Goal: Information Seeking & Learning: Understand process/instructions

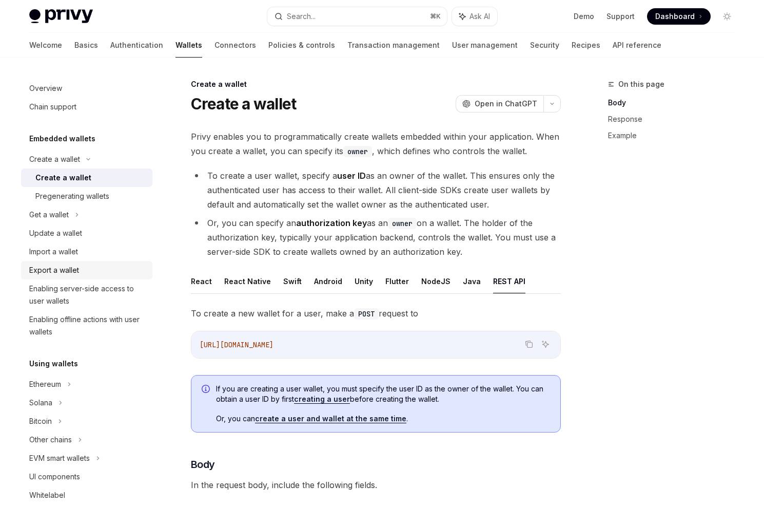
click at [51, 263] on link "Export a wallet" at bounding box center [86, 270] width 131 height 18
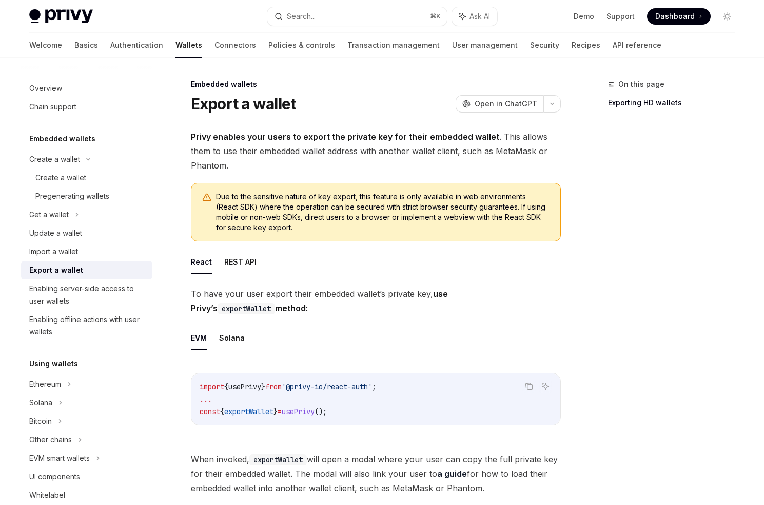
click at [217, 261] on ul "React REST API" at bounding box center [376, 262] width 370 height 25
click at [233, 261] on button "REST API" at bounding box center [240, 262] width 32 height 24
type textarea "*"
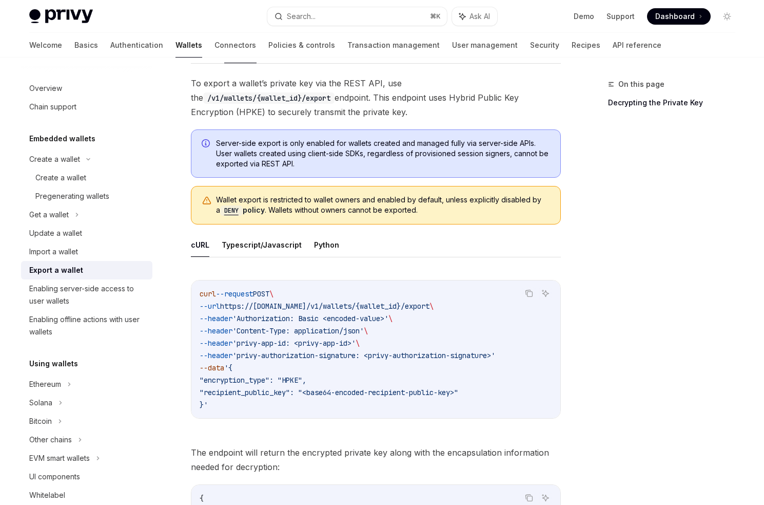
scroll to position [305, 0]
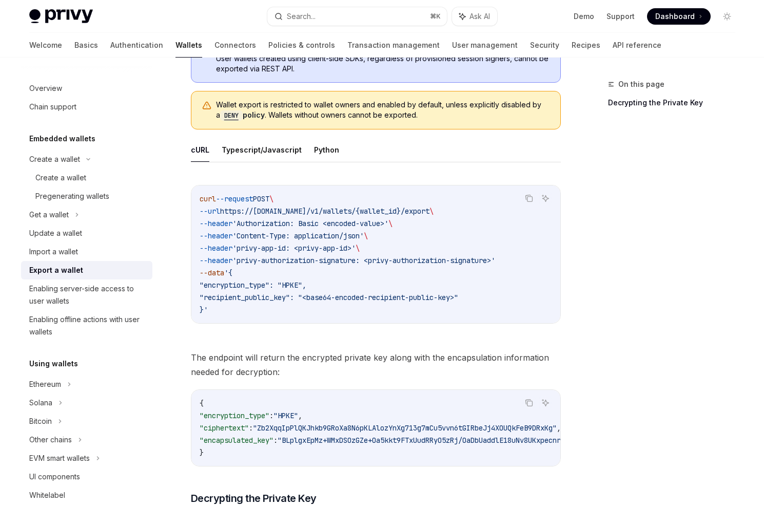
click at [293, 258] on span "'privy-authorization-signature: <privy-authorization-signature>'" at bounding box center [364, 260] width 263 height 9
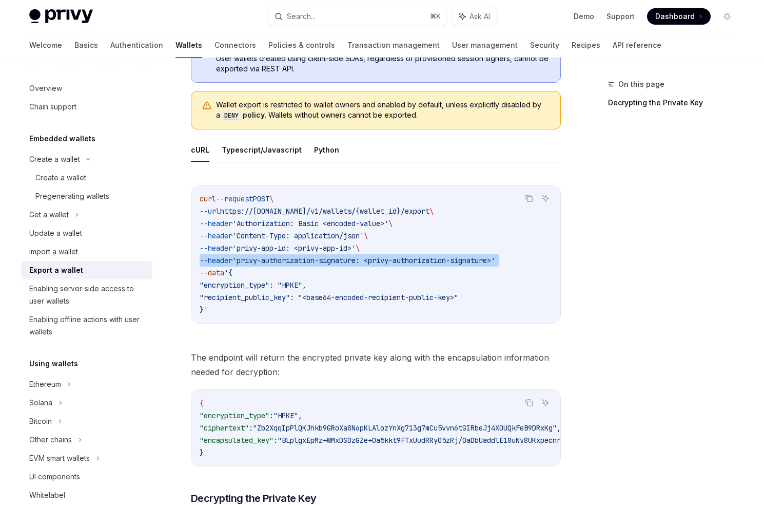
click at [293, 258] on span "'privy-authorization-signature: <privy-authorization-signature>'" at bounding box center [364, 260] width 263 height 9
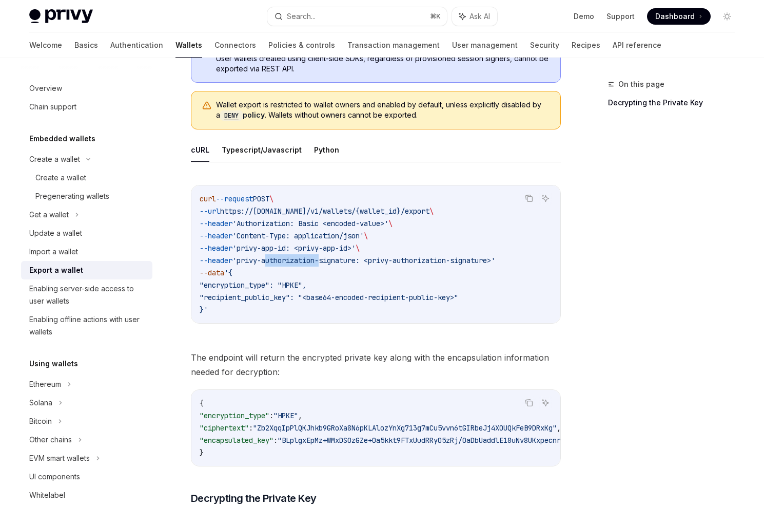
click at [293, 258] on span "'privy-authorization-signature: <privy-authorization-signature>'" at bounding box center [364, 260] width 263 height 9
click at [255, 335] on div "Copy Ask AI curl --request POST \ --url https://[DOMAIN_NAME]/v1/wallets/{walle…" at bounding box center [376, 257] width 370 height 165
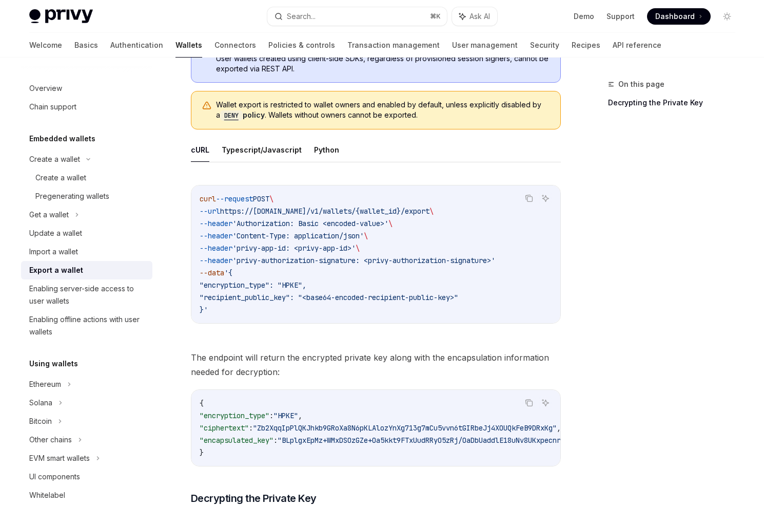
click at [313, 252] on code "curl --request POST \ --url https://[DOMAIN_NAME]/v1/wallets/{wallet_id}/export…" at bounding box center [376, 254] width 353 height 123
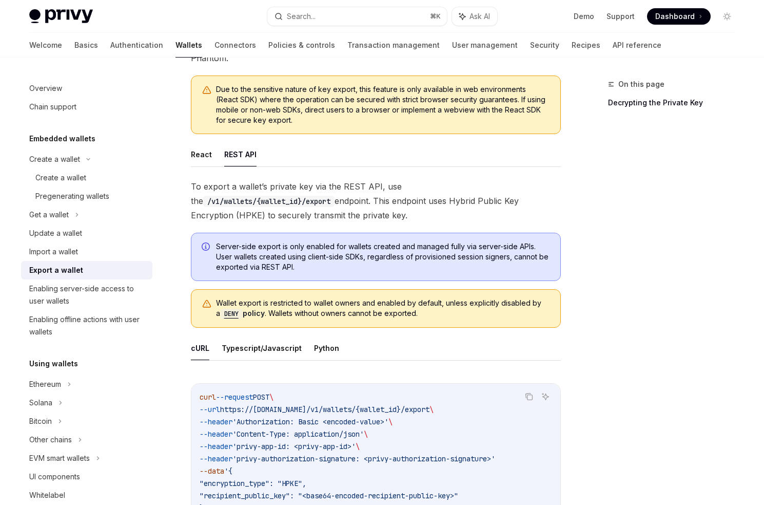
scroll to position [38, 0]
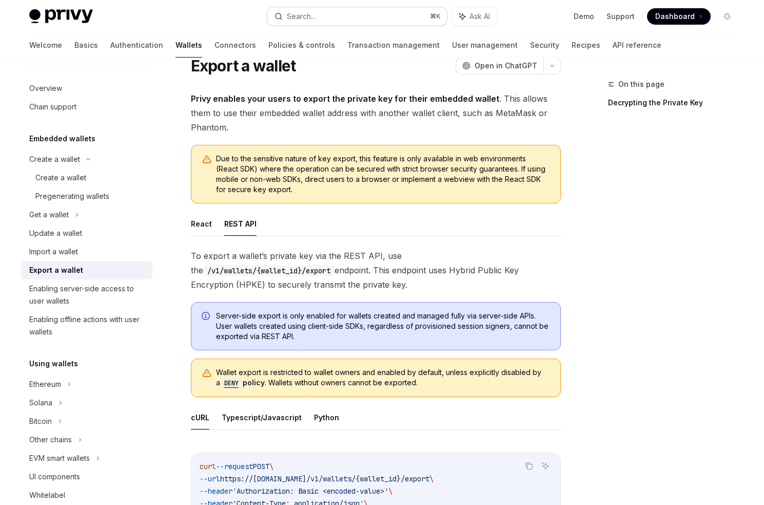
click at [295, 20] on div "Search..." at bounding box center [301, 16] width 29 height 12
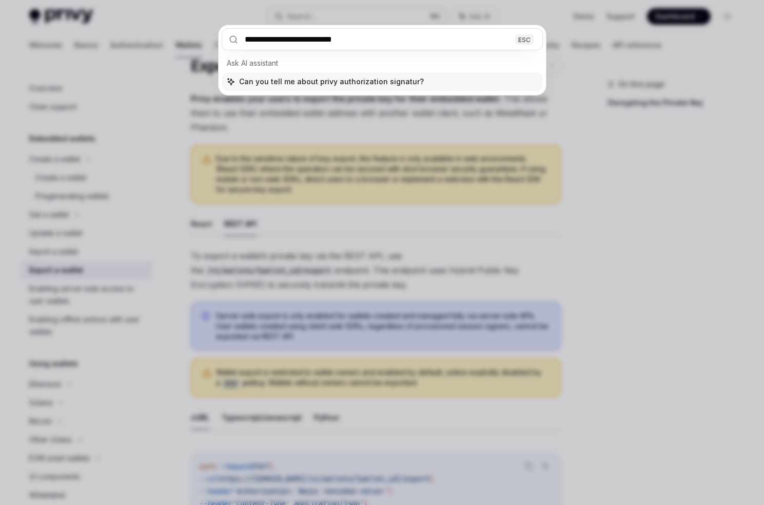
type input "**********"
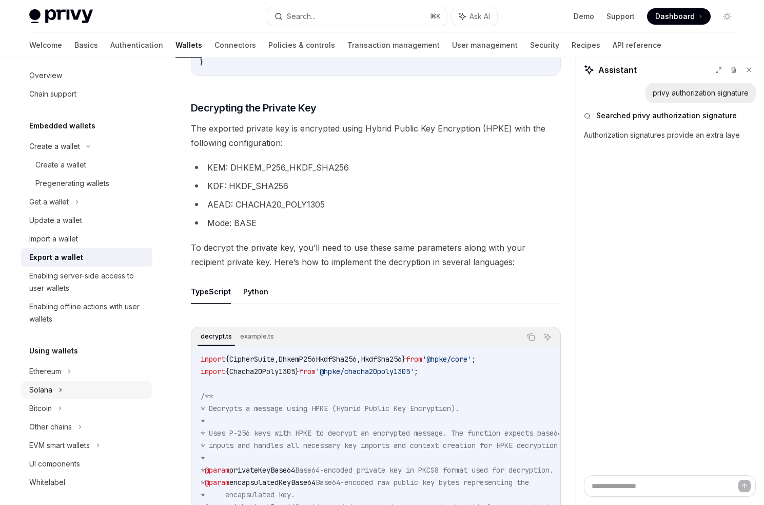
scroll to position [0, 0]
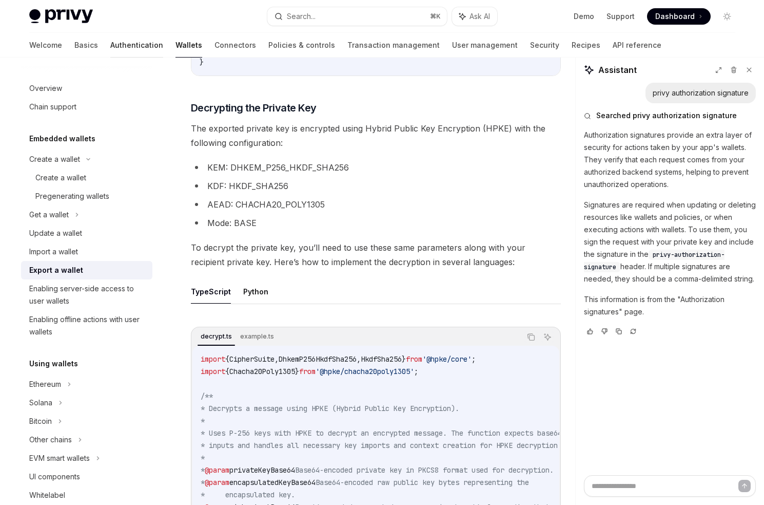
click at [110, 45] on link "Authentication" at bounding box center [136, 45] width 53 height 25
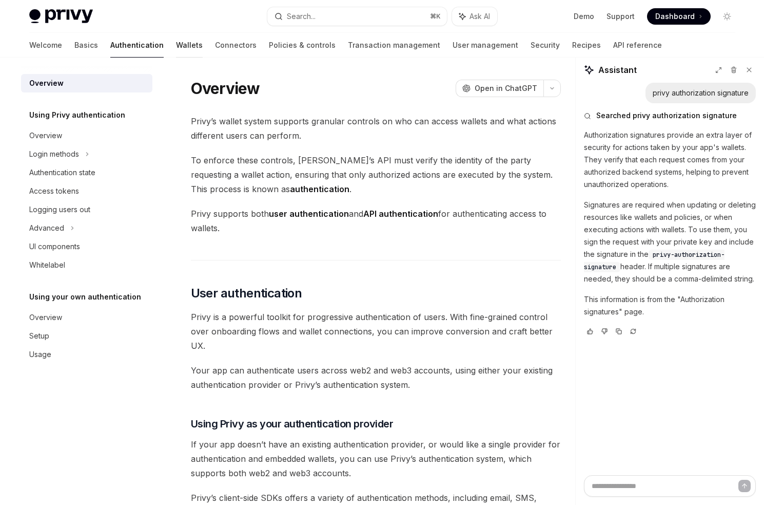
click at [176, 48] on link "Wallets" at bounding box center [189, 45] width 27 height 25
type textarea "*"
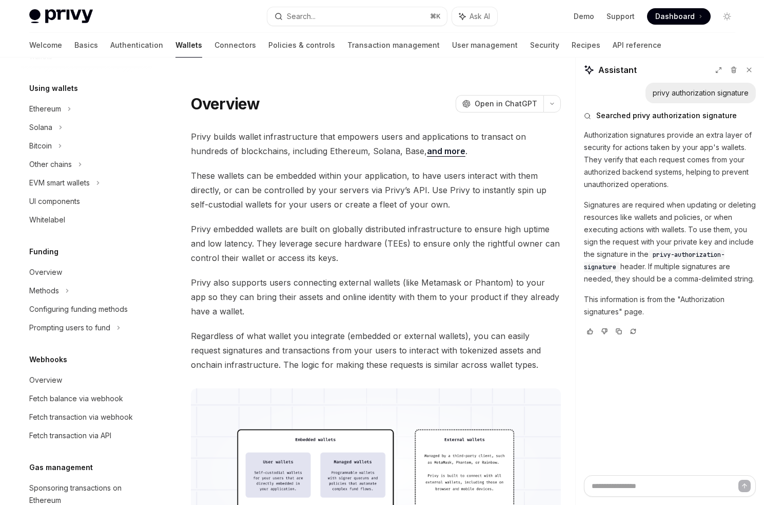
scroll to position [243, 0]
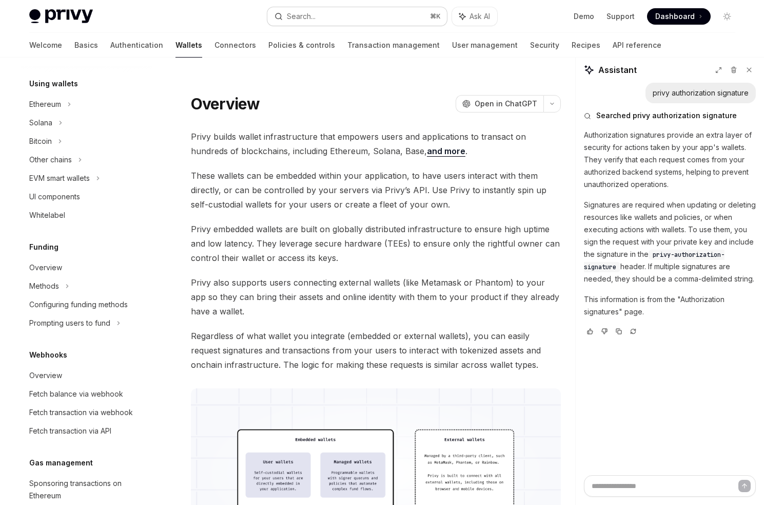
click at [332, 24] on button "Search... ⌘ K" at bounding box center [357, 16] width 180 height 18
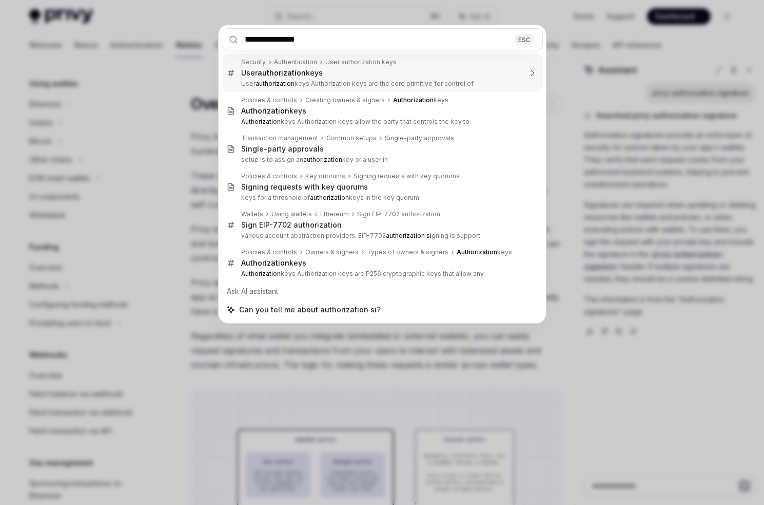
type input "**********"
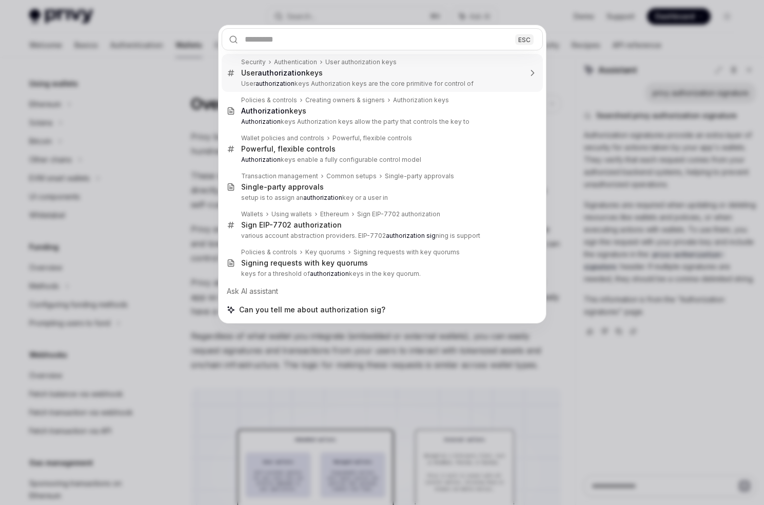
type textarea "*"
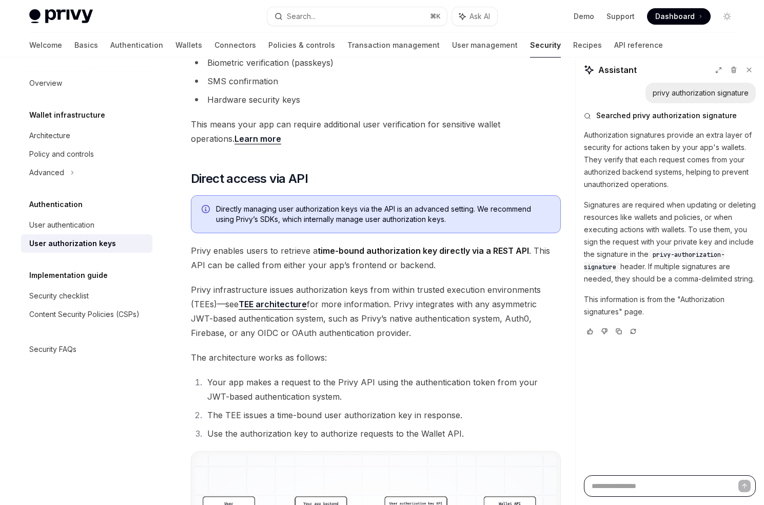
scroll to position [398, 0]
